Goal: Use online tool/utility: Utilize a website feature to perform a specific function

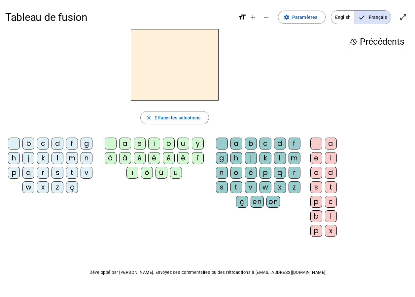
click at [377, 20] on span "Français" at bounding box center [373, 17] width 36 height 13
click at [71, 160] on div "m" at bounding box center [72, 158] width 12 height 12
click at [120, 144] on div "a" at bounding box center [125, 143] width 12 height 12
click at [74, 157] on div "m" at bounding box center [72, 158] width 12 height 12
click at [57, 155] on div "l" at bounding box center [58, 158] width 12 height 12
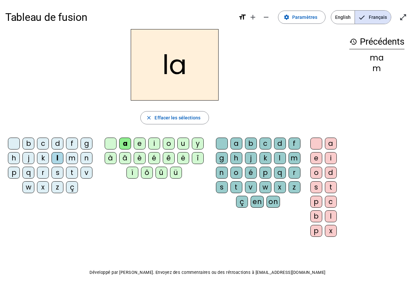
click at [139, 142] on div "e" at bounding box center [140, 143] width 12 height 12
drag, startPoint x: 53, startPoint y: 140, endPoint x: 61, endPoint y: 142, distance: 8.2
click at [56, 140] on div "d" at bounding box center [58, 143] width 12 height 12
click at [181, 143] on div "u" at bounding box center [183, 143] width 12 height 12
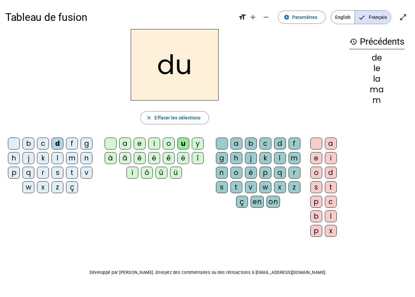
click at [71, 172] on div "t" at bounding box center [72, 172] width 12 height 12
click at [125, 144] on div "a" at bounding box center [125, 143] width 12 height 12
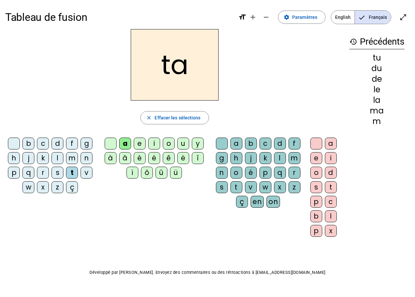
click at [142, 144] on div "e" at bounding box center [140, 143] width 12 height 12
click at [73, 158] on div "m" at bounding box center [72, 158] width 12 height 12
